Goal: Check status

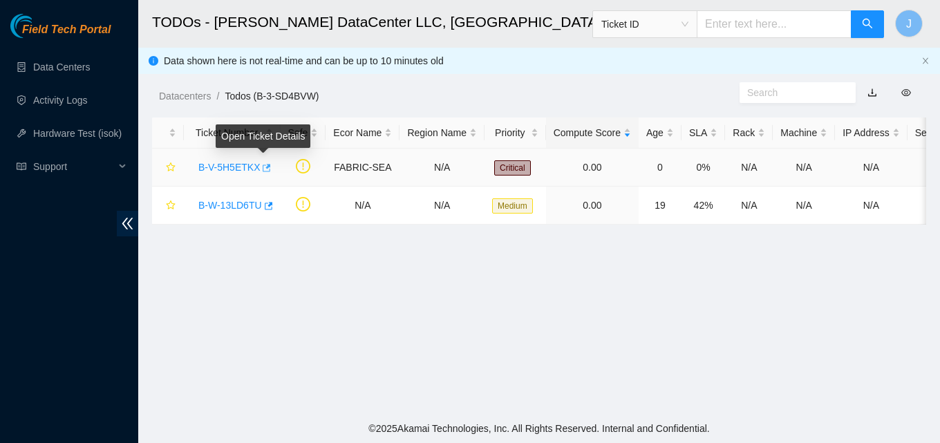
click at [263, 165] on icon "button" at bounding box center [267, 168] width 8 height 8
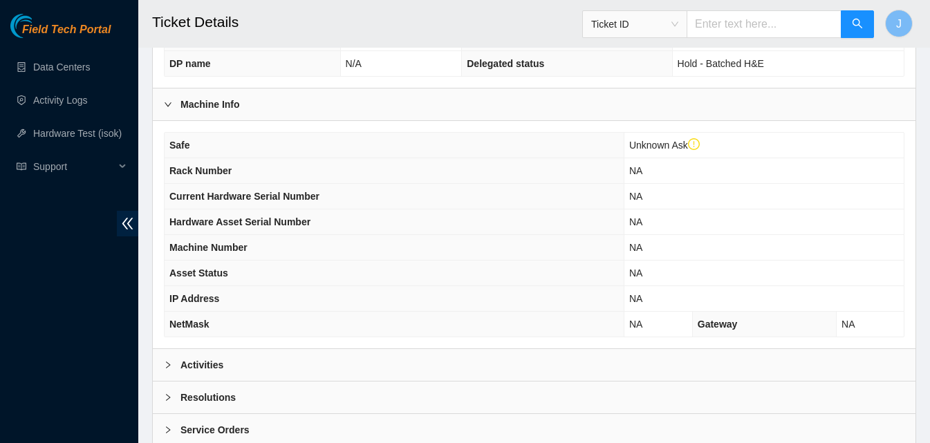
scroll to position [476, 0]
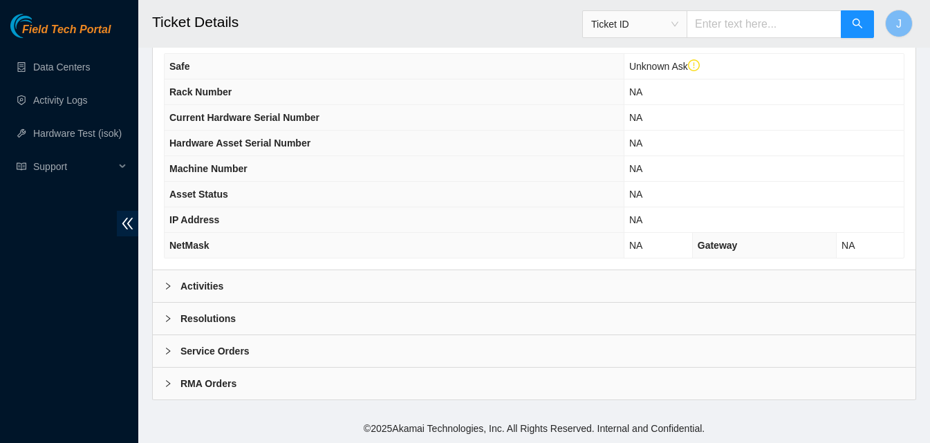
click at [263, 253] on th "NetMask" at bounding box center [393, 246] width 459 height 26
drag, startPoint x: 269, startPoint y: 283, endPoint x: 342, endPoint y: 211, distance: 102.2
click at [270, 283] on div "Activities" at bounding box center [534, 286] width 762 height 32
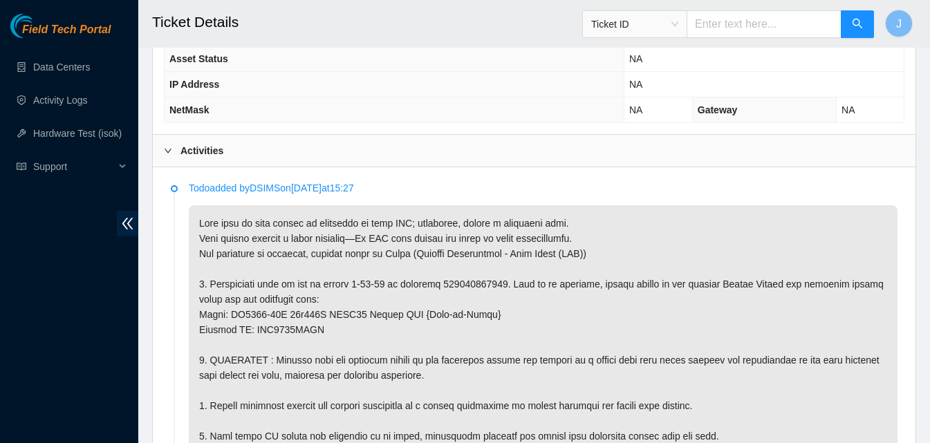
scroll to position [614, 0]
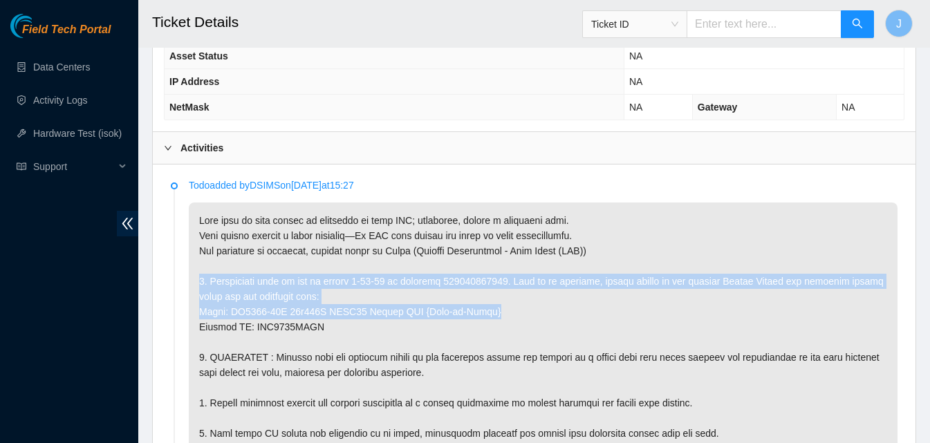
drag, startPoint x: 625, startPoint y: 270, endPoint x: 575, endPoint y: 317, distance: 69.0
click at [575, 317] on p at bounding box center [543, 441] width 708 height 477
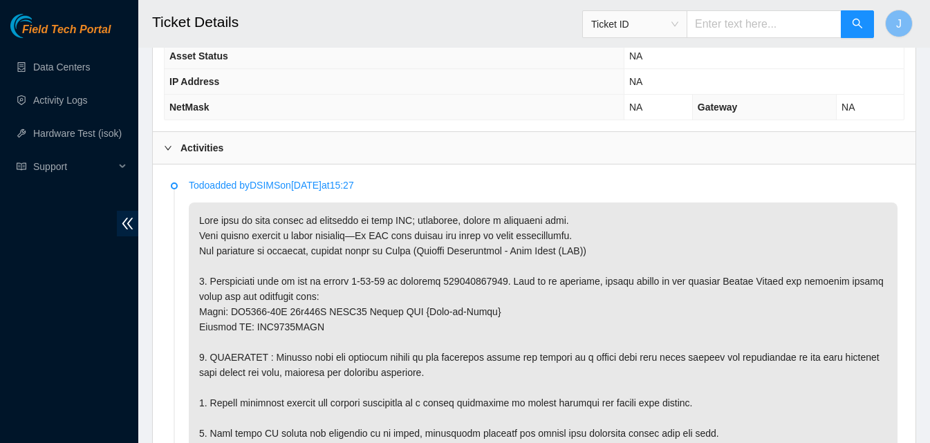
click at [501, 335] on p at bounding box center [543, 441] width 708 height 477
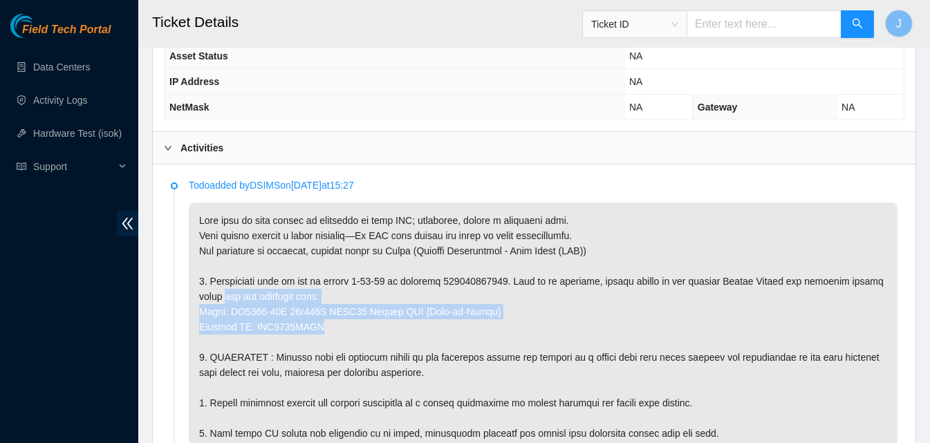
drag, startPoint x: 415, startPoint y: 320, endPoint x: 196, endPoint y: 301, distance: 220.6
click at [196, 301] on p at bounding box center [543, 441] width 708 height 477
click at [243, 326] on p at bounding box center [543, 441] width 708 height 477
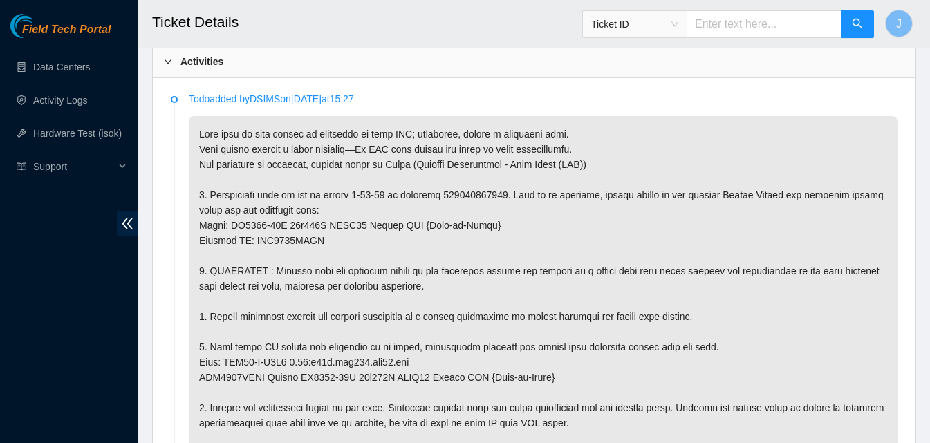
scroll to position [821, 0]
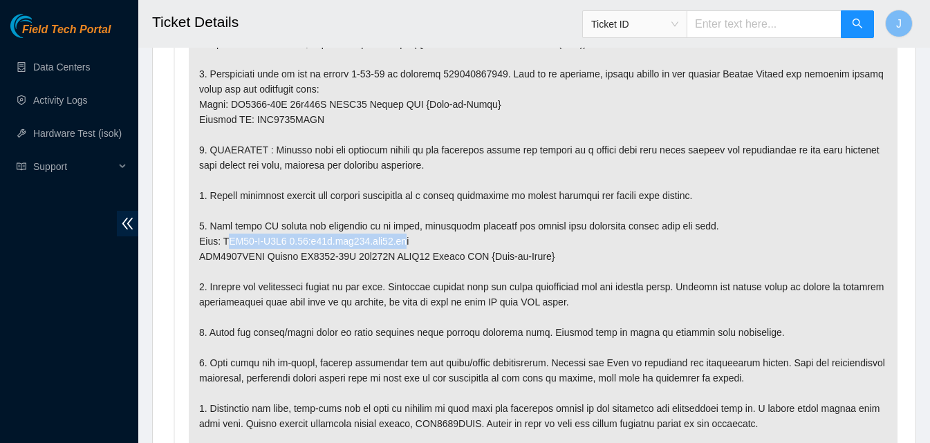
drag, startPoint x: 395, startPoint y: 242, endPoint x: 216, endPoint y: 246, distance: 179.1
click at [228, 244] on p at bounding box center [543, 233] width 708 height 477
click at [214, 247] on p at bounding box center [543, 233] width 708 height 477
drag, startPoint x: 229, startPoint y: 241, endPoint x: 299, endPoint y: 243, distance: 69.8
click at [299, 243] on p at bounding box center [543, 233] width 708 height 477
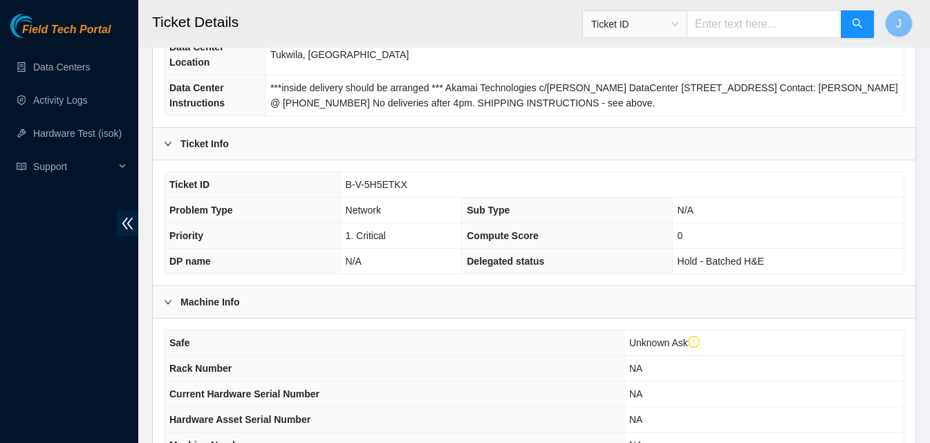
scroll to position [0, 0]
